Goal: Entertainment & Leisure: Consume media (video, audio)

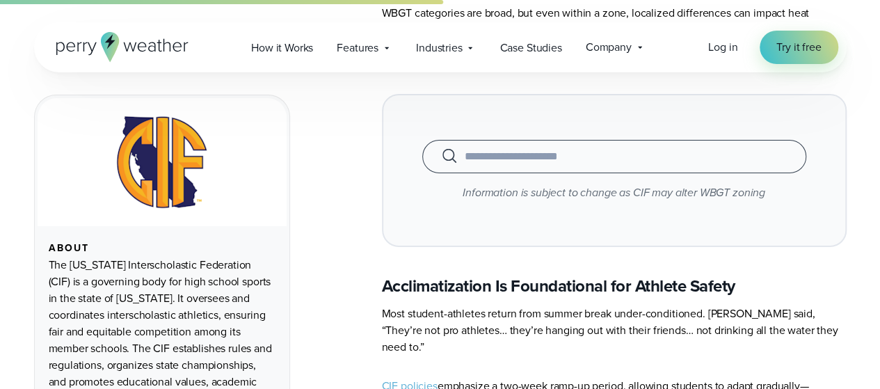
scroll to position [2229, 0]
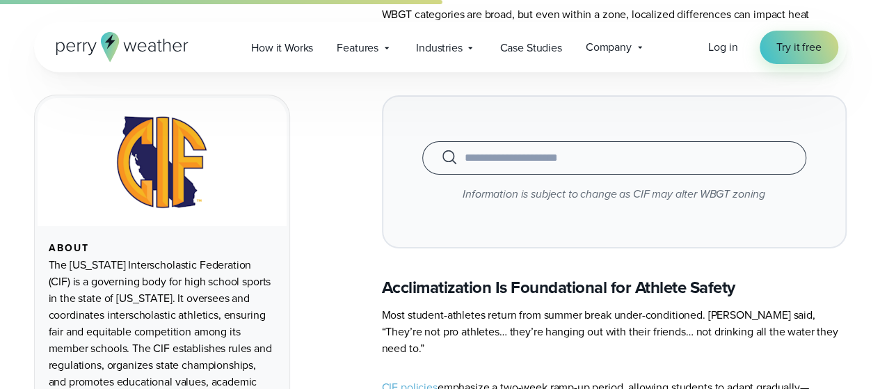
click at [617, 150] on input "text" at bounding box center [613, 158] width 349 height 17
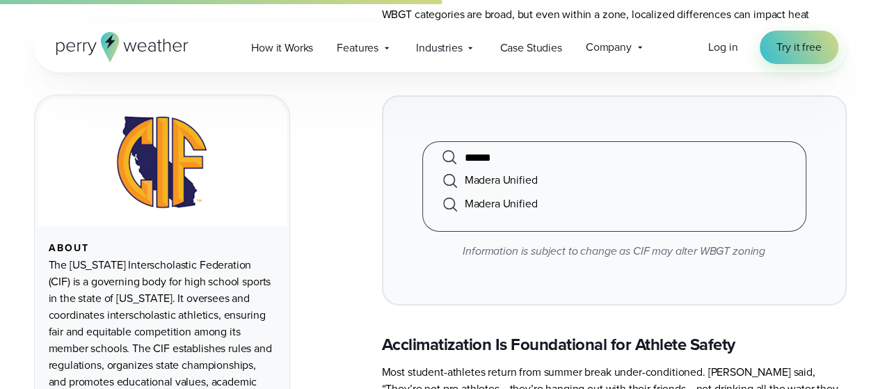
click at [597, 168] on li "Madera Unified" at bounding box center [613, 180] width 349 height 24
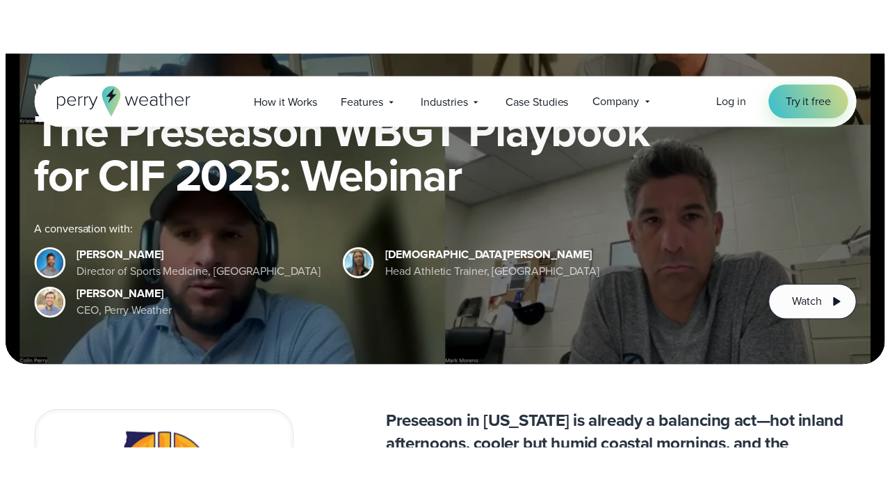
scroll to position [185, 0]
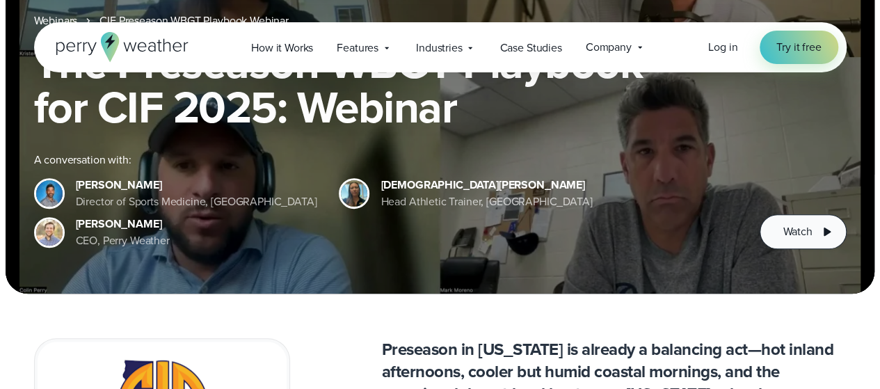
type input "**********"
click at [809, 237] on span "Watch" at bounding box center [796, 231] width 29 height 17
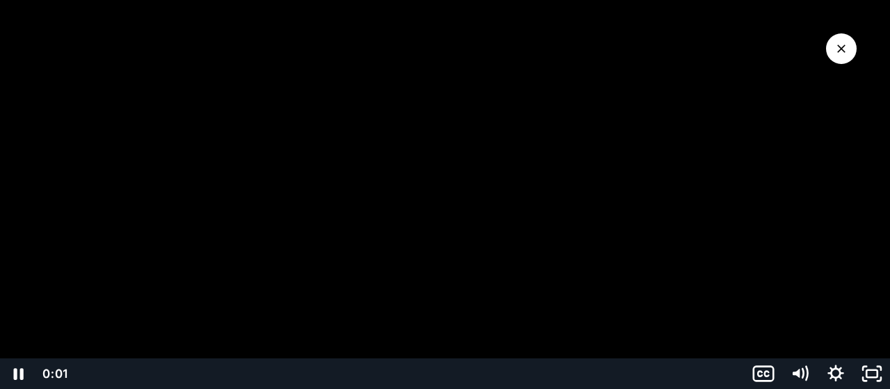
click at [289, 243] on div at bounding box center [445, 194] width 890 height 389
click at [879, 372] on icon "Fullscreen" at bounding box center [871, 373] width 43 height 37
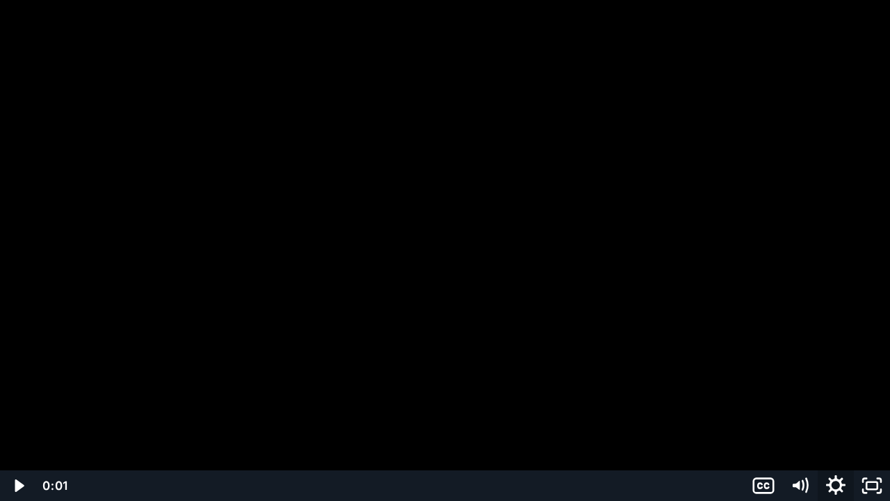
click at [837, 388] on icon "Show settings menu" at bounding box center [835, 484] width 19 height 19
click at [846, 388] on span "1x" at bounding box center [849, 424] width 63 height 31
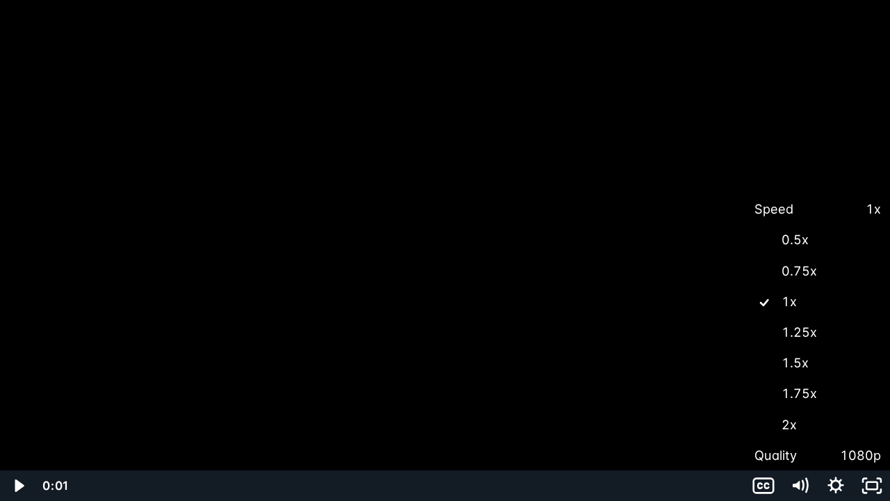
click at [825, 332] on label "1.25x" at bounding box center [817, 332] width 145 height 32
click at [18, 388] on icon "Play Video" at bounding box center [19, 485] width 9 height 13
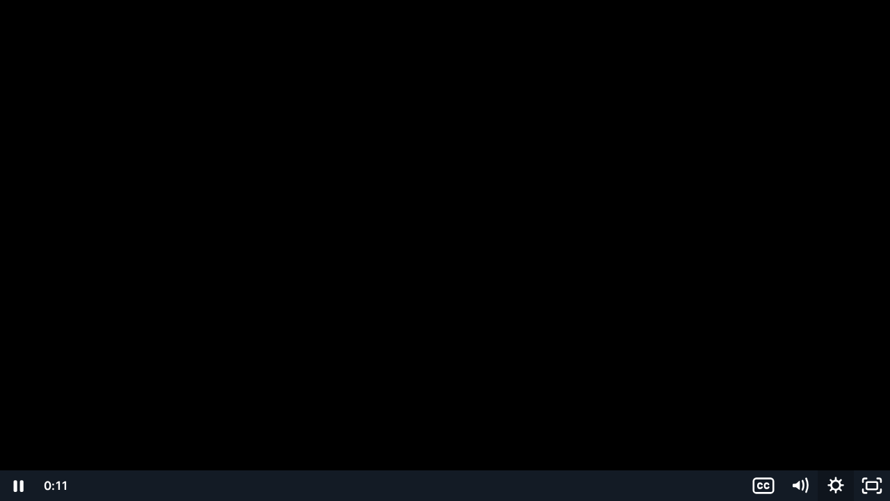
click at [840, 388] on icon "Show settings menu" at bounding box center [836, 485] width 16 height 16
click at [811, 388] on span "Speed" at bounding box center [786, 424] width 63 height 31
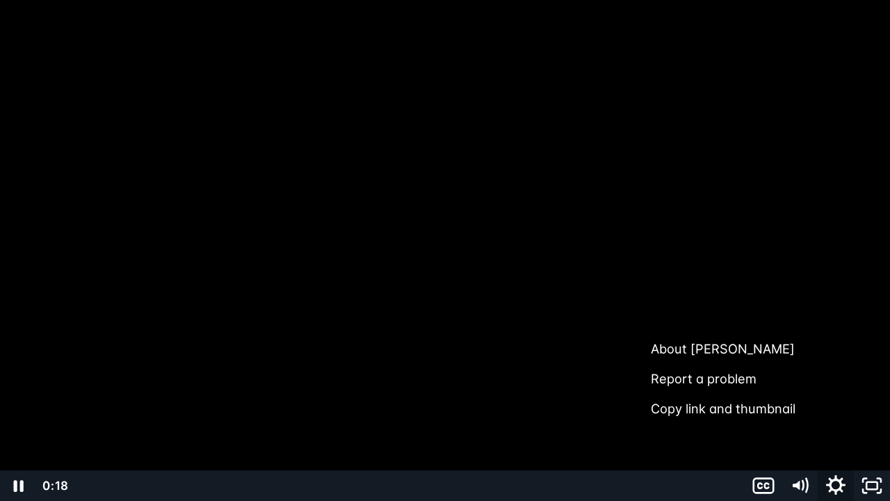
click at [846, 388] on icon "Show settings menu" at bounding box center [835, 485] width 43 height 37
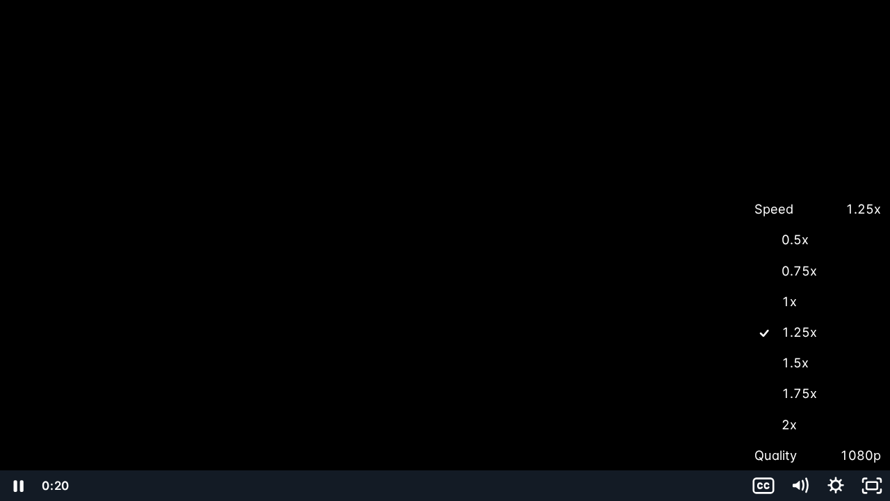
click at [847, 368] on label "1.5x" at bounding box center [817, 363] width 145 height 32
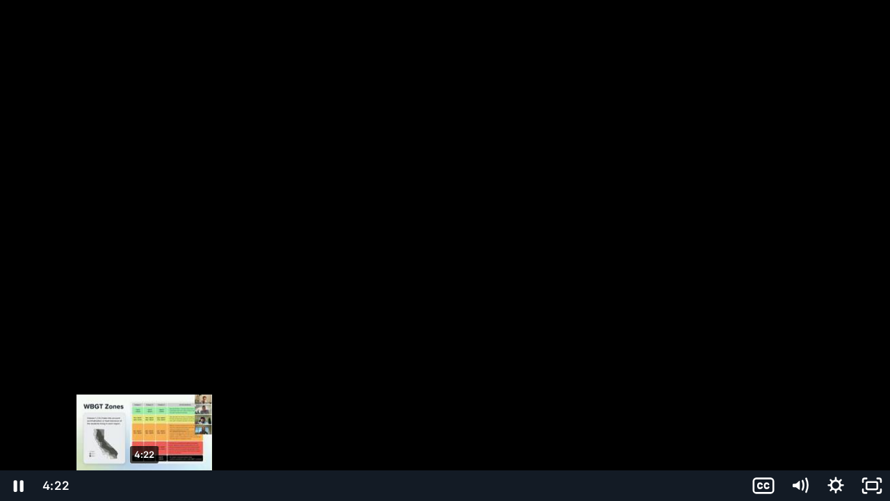
click at [145, 388] on div "4:22" at bounding box center [410, 485] width 652 height 31
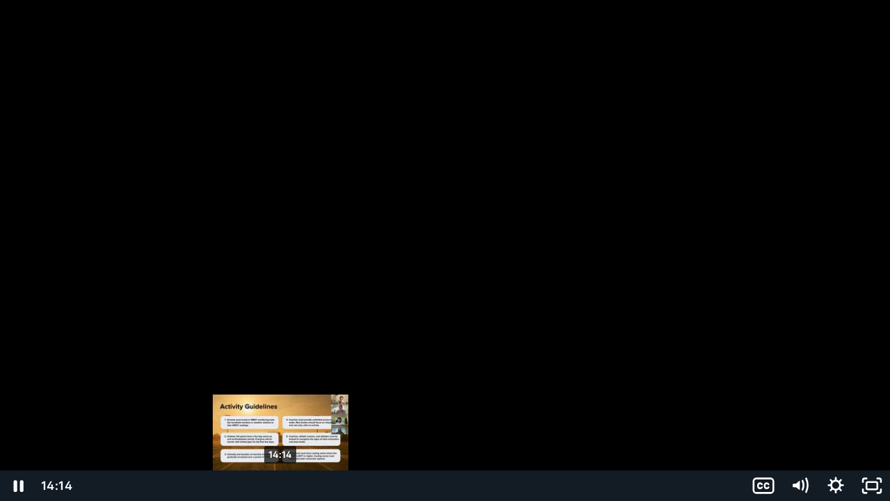
click at [281, 388] on div "14:14" at bounding box center [410, 485] width 652 height 31
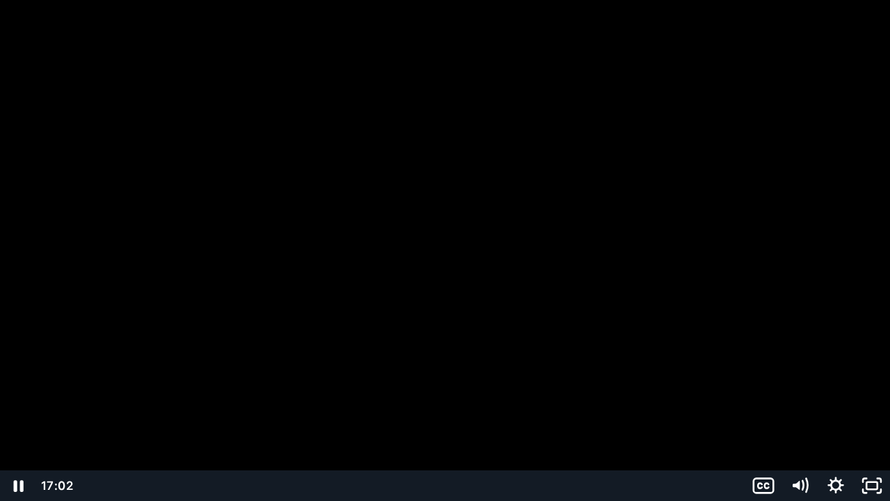
click at [481, 291] on div at bounding box center [445, 250] width 890 height 501
